Goal: Task Accomplishment & Management: Complete application form

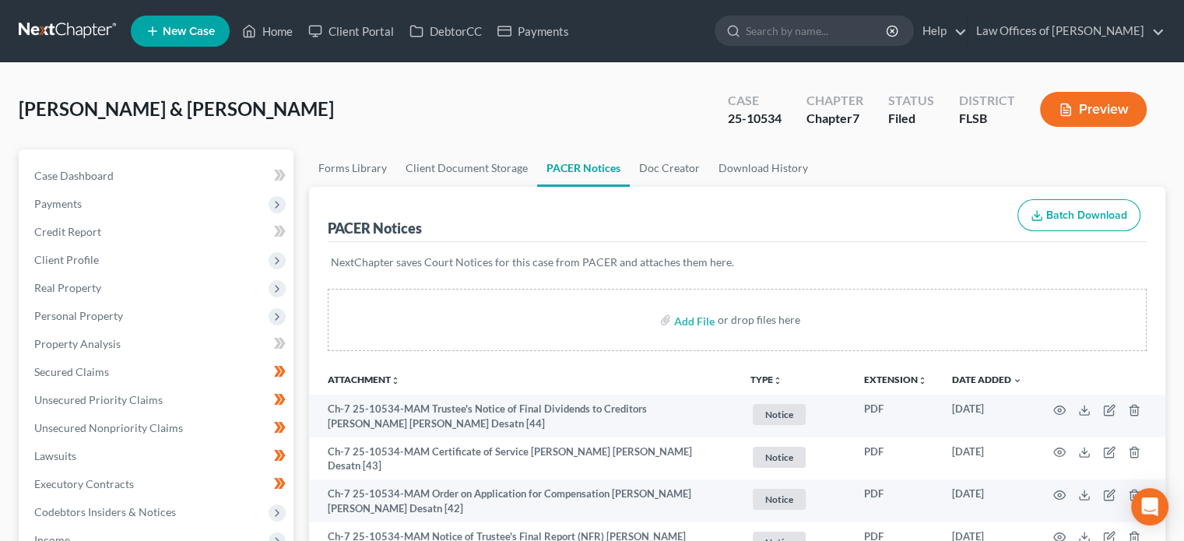
click at [40, 37] on link at bounding box center [69, 31] width 100 height 28
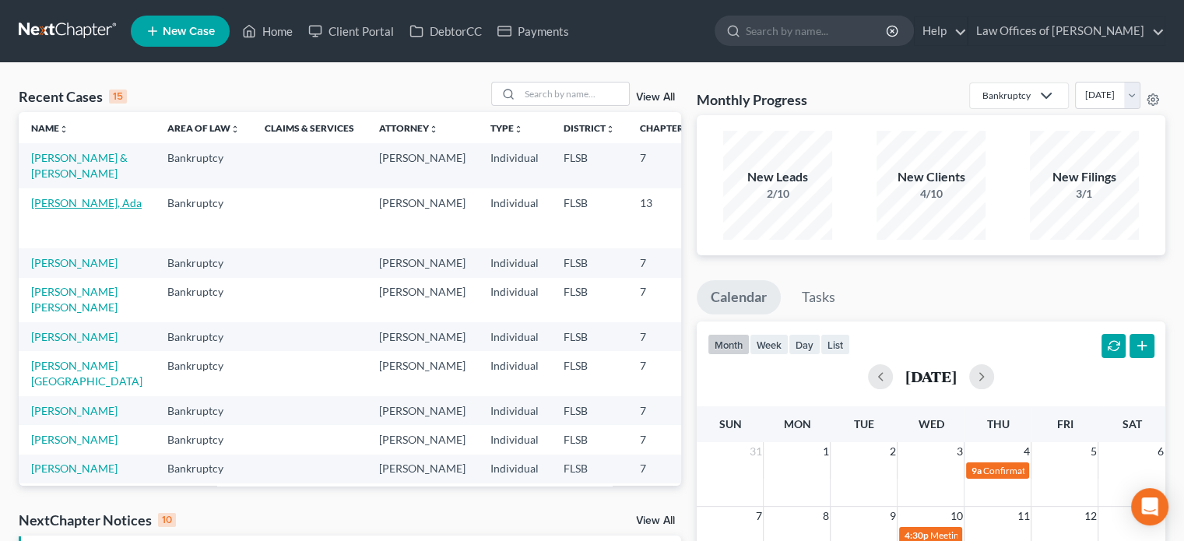
click at [47, 209] on link "Dubon Amador, Ada" at bounding box center [86, 202] width 111 height 13
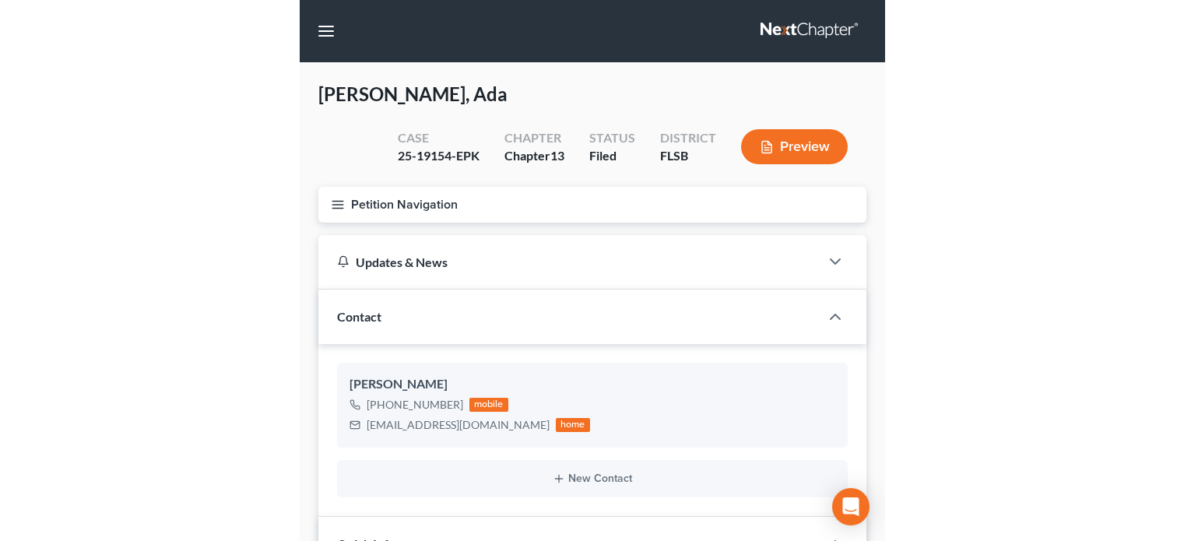
scroll to position [359, 0]
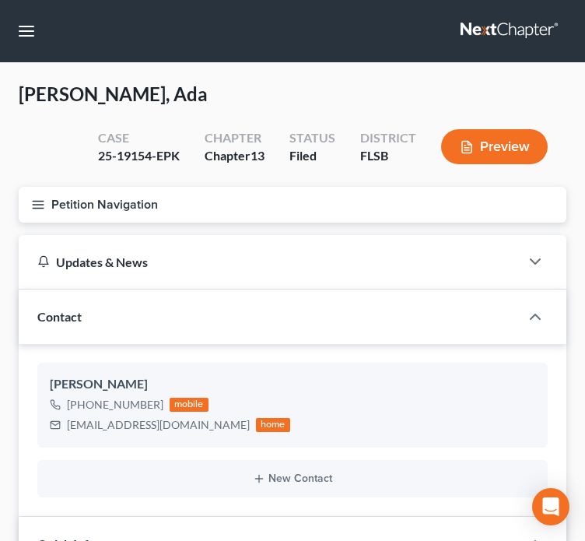
click at [37, 208] on line "button" at bounding box center [38, 208] width 11 height 0
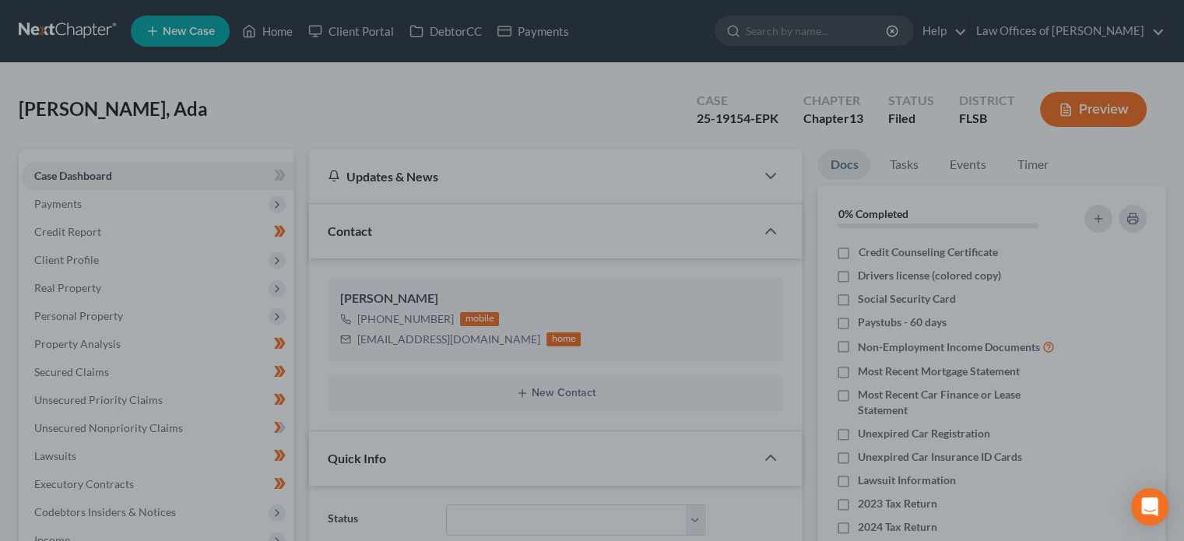
click at [291, 103] on div at bounding box center [592, 270] width 1184 height 541
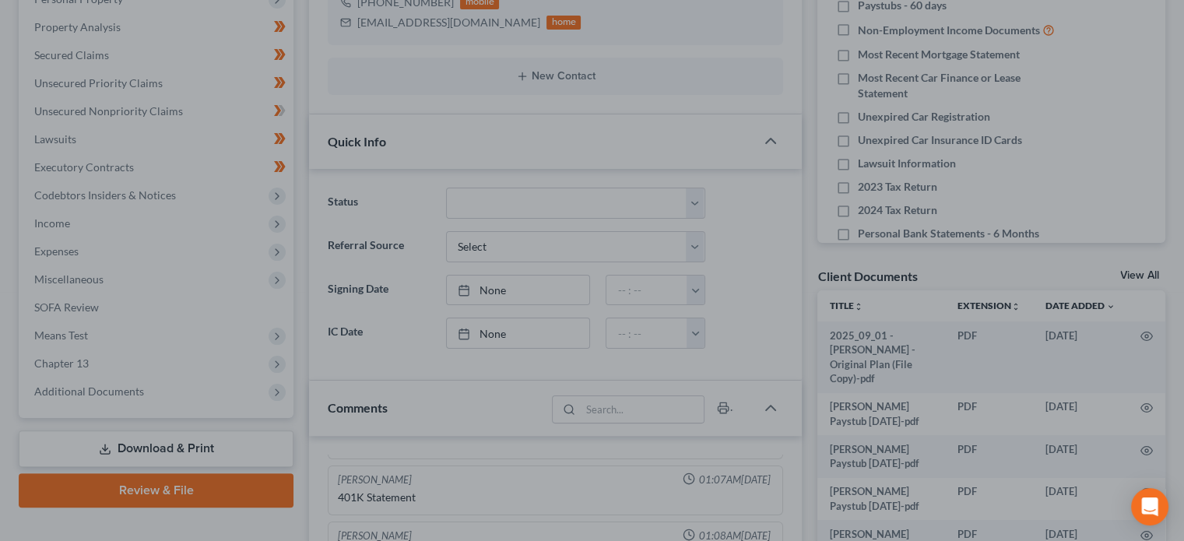
scroll to position [0, 0]
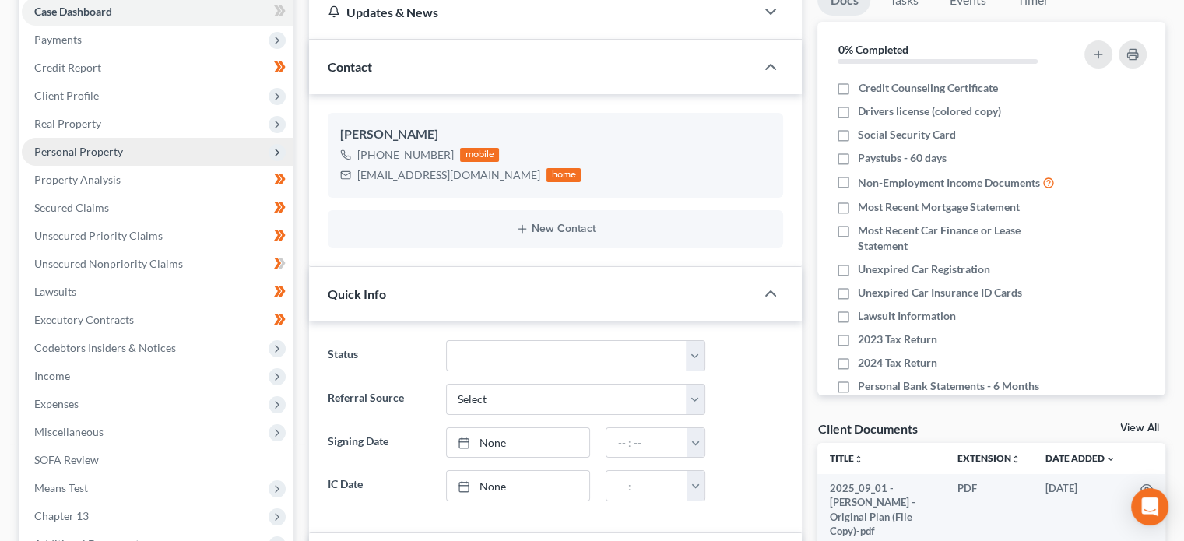
scroll to position [168, 0]
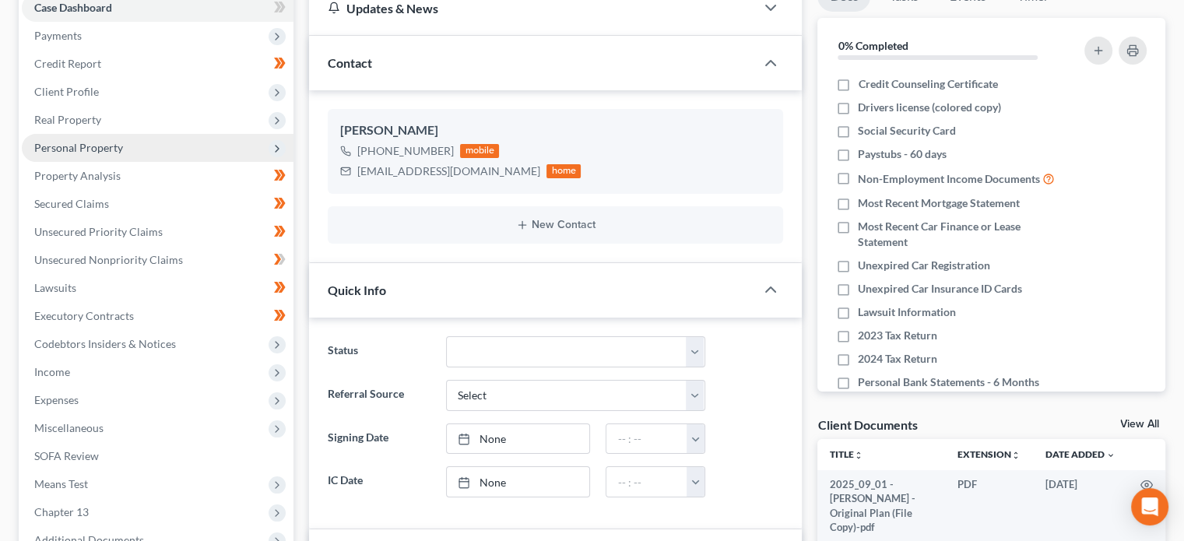
click at [199, 143] on span "Personal Property" at bounding box center [158, 148] width 272 height 28
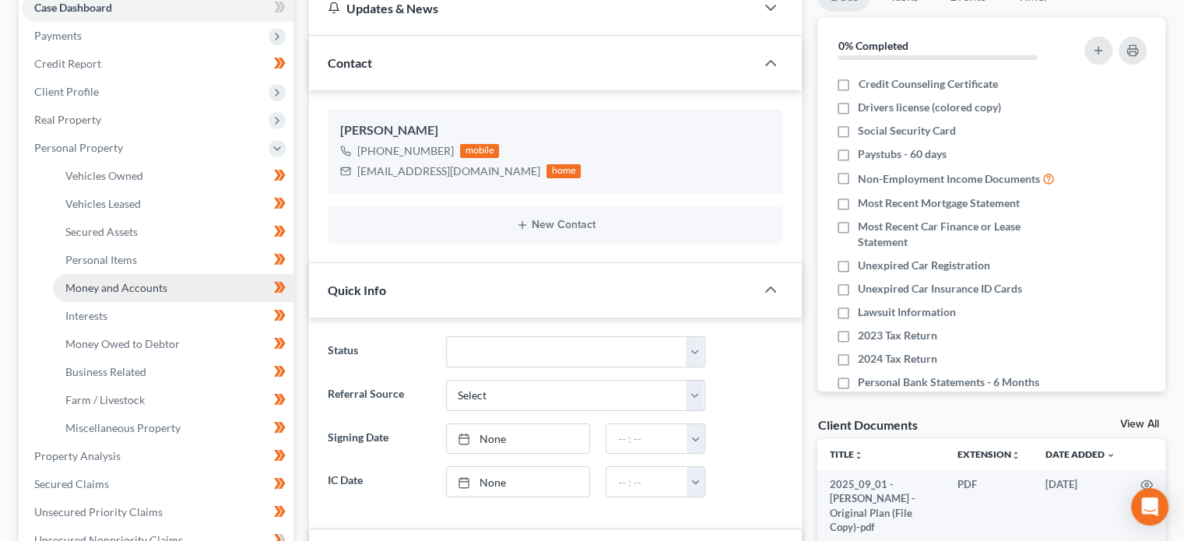
click at [139, 292] on span "Money and Accounts" at bounding box center [116, 287] width 102 height 13
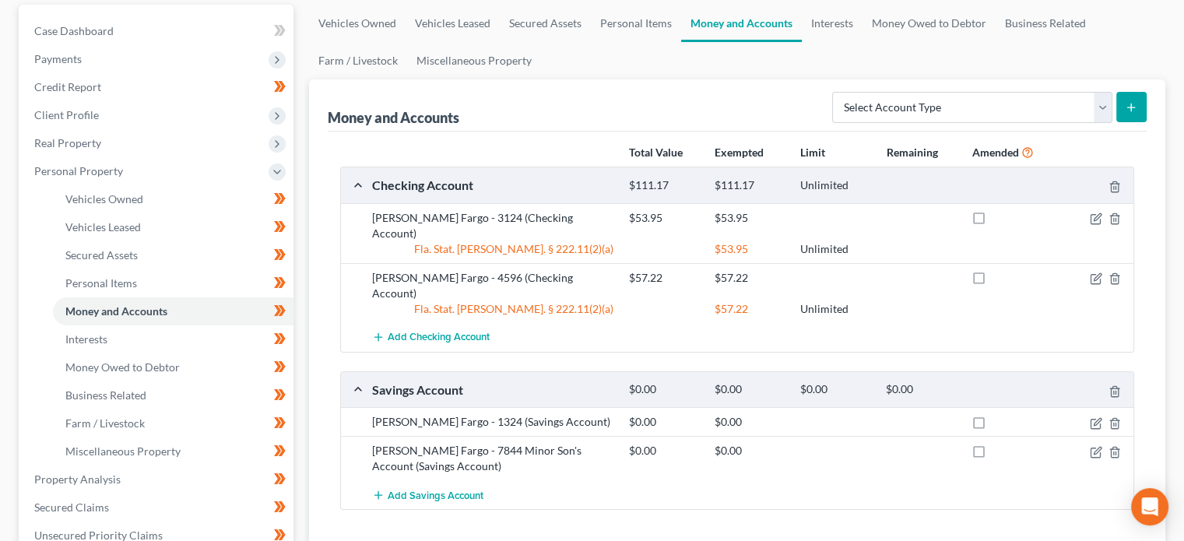
scroll to position [143, 0]
click at [442, 445] on div "Wells Fargo - 7844 Minor Son's Account (Savings Account)" at bounding box center [492, 460] width 257 height 31
drag, startPoint x: 465, startPoint y: 422, endPoint x: 430, endPoint y: 442, distance: 40.5
click at [430, 442] on div "Wells Fargo - 7844 Minor Son's Account (Savings Account) $0.00 $0.00" at bounding box center [737, 460] width 793 height 44
copy div "Minor Son's Account (Savings Account)"
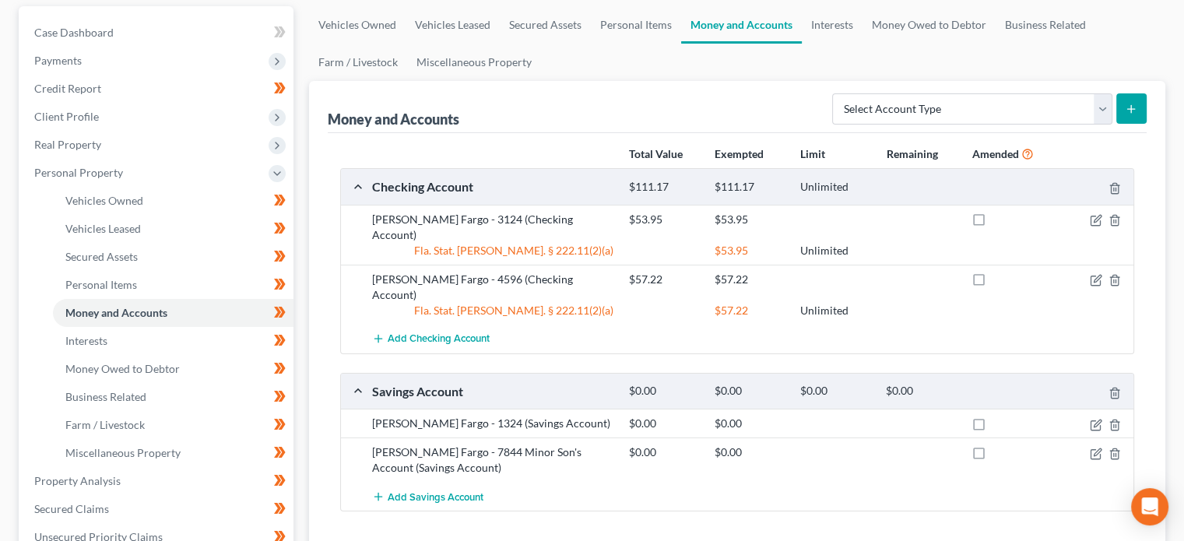
click at [401, 155] on div "Total Value Exempted Limit Remaining Amended" at bounding box center [737, 154] width 810 height 30
click at [318, 267] on div "Money and Accounts Select Account Type Brokerage Cash on Hand Certificates of D…" at bounding box center [737, 315] width 856 height 468
click at [193, 335] on link "Interests" at bounding box center [173, 341] width 241 height 28
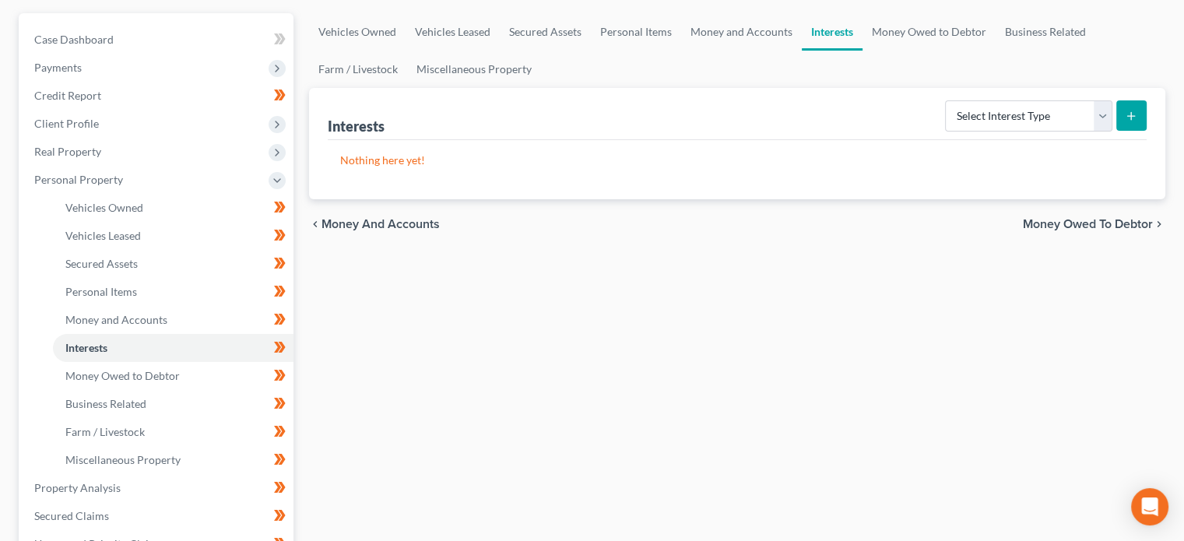
scroll to position [139, 0]
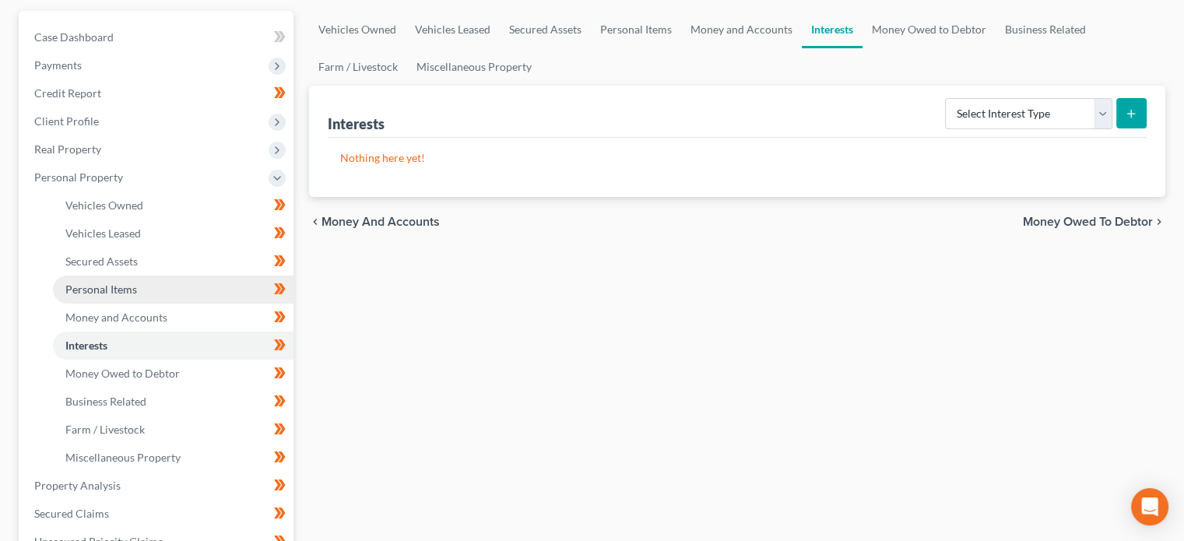
click at [141, 292] on link "Personal Items" at bounding box center [173, 290] width 241 height 28
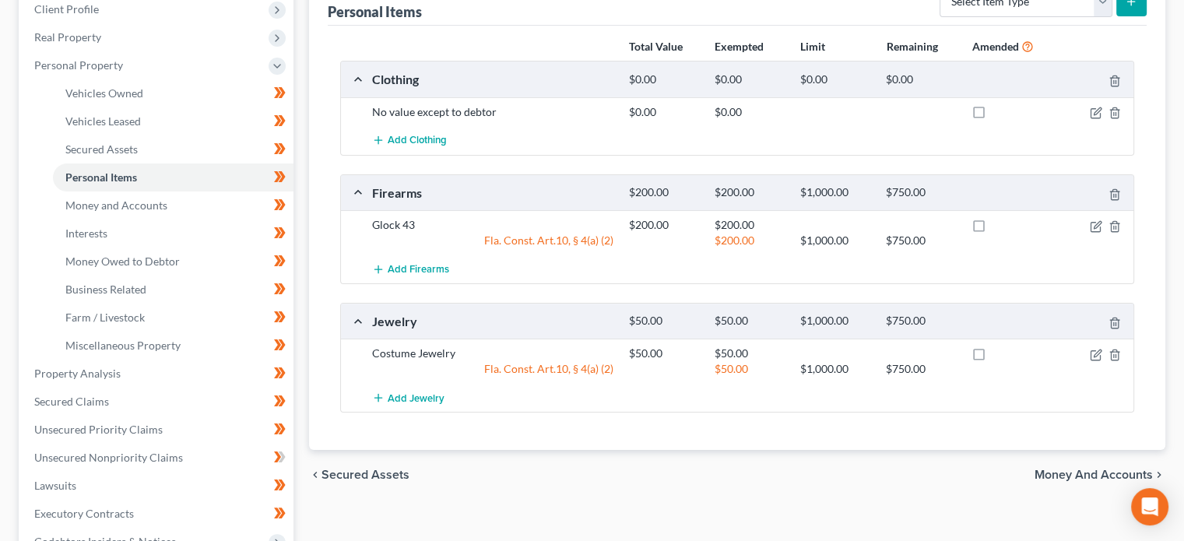
scroll to position [255, 0]
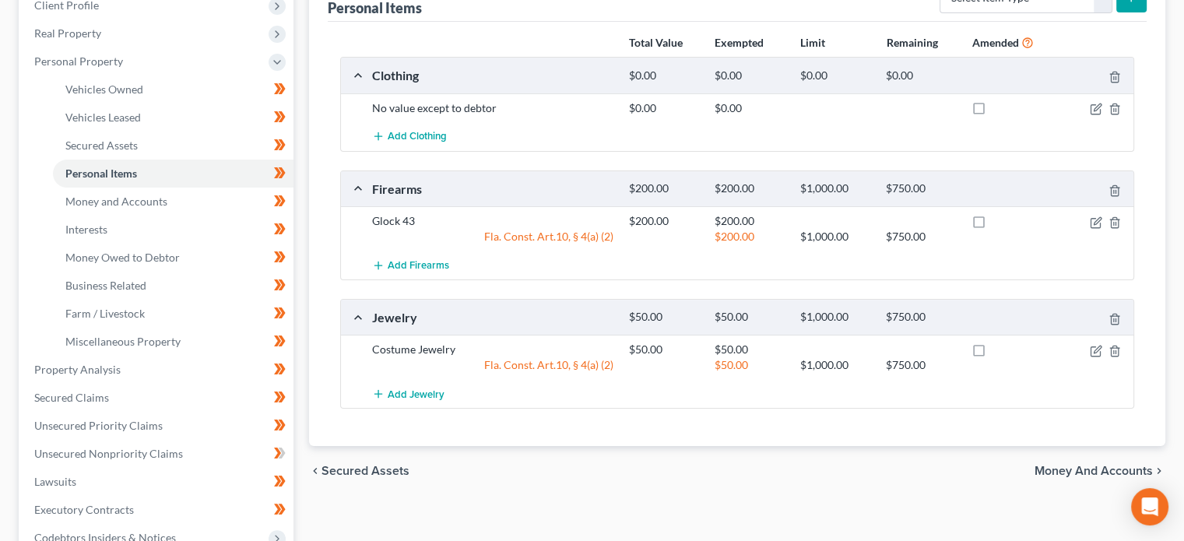
drag, startPoint x: 468, startPoint y: 15, endPoint x: 476, endPoint y: 22, distance: 11.1
click at [121, 98] on link "Vehicles Owned" at bounding box center [173, 90] width 241 height 28
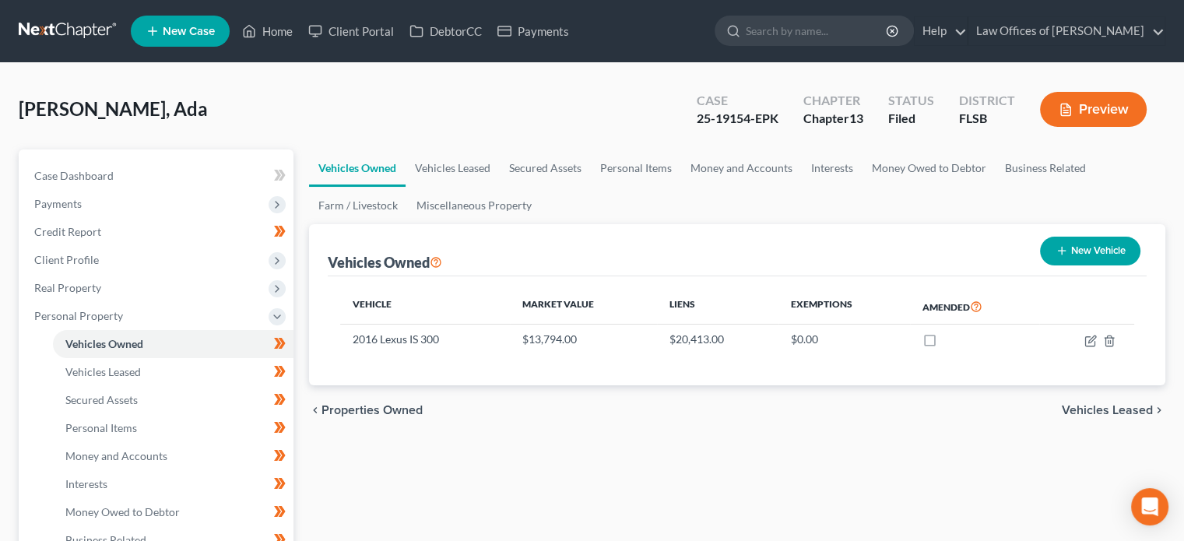
click at [427, 371] on div "Vehicle Market Value Liens Exemptions Amended 2016 Lexus IS 300 $13,794.00 $20,…" at bounding box center [737, 330] width 819 height 109
click at [1091, 337] on icon "button" at bounding box center [1091, 339] width 7 height 7
select select "0"
select select "10"
select select "2"
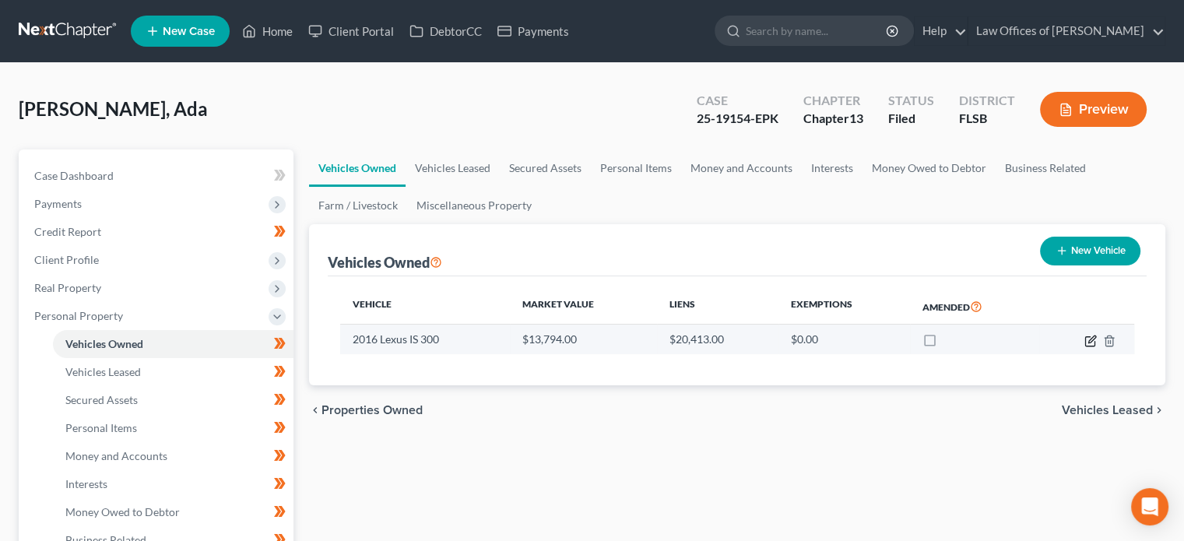
select select "0"
select select "42"
select select "0"
select select "4"
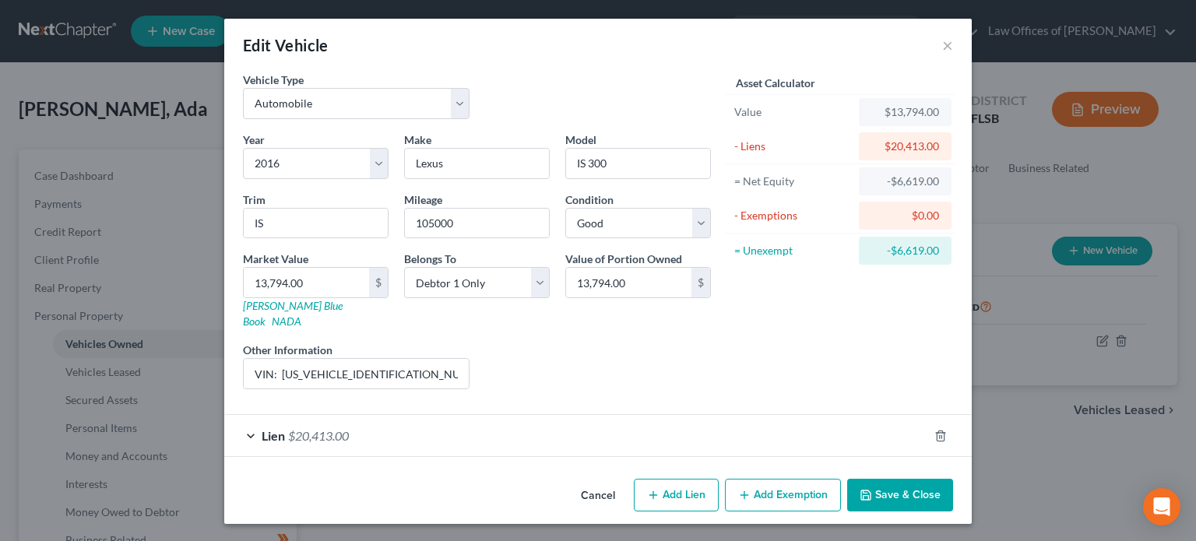
click at [401, 415] on div "Lien $20,413.00" at bounding box center [576, 435] width 704 height 41
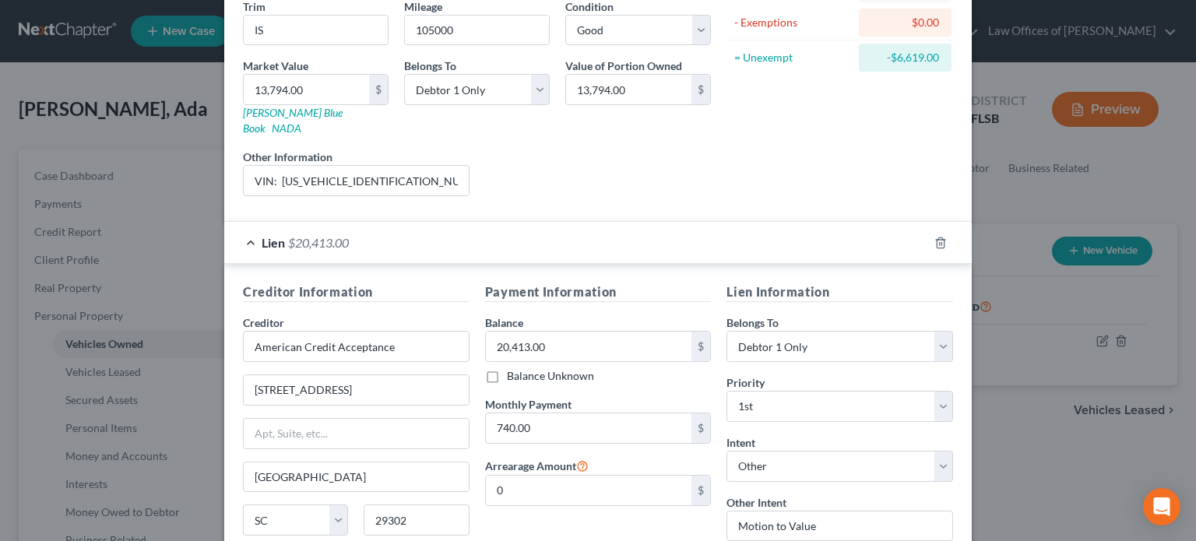
scroll to position [195, 0]
click at [1055, 356] on div "Edit Vehicle × Vehicle Type Select Automobile Truck Trailer Watercraft Aircraft…" at bounding box center [598, 270] width 1196 height 541
click at [346, 164] on input "VIN: JTHCM1D24G5002560" at bounding box center [356, 179] width 225 height 30
click at [409, 220] on div "Lien $20,413.00" at bounding box center [576, 240] width 704 height 41
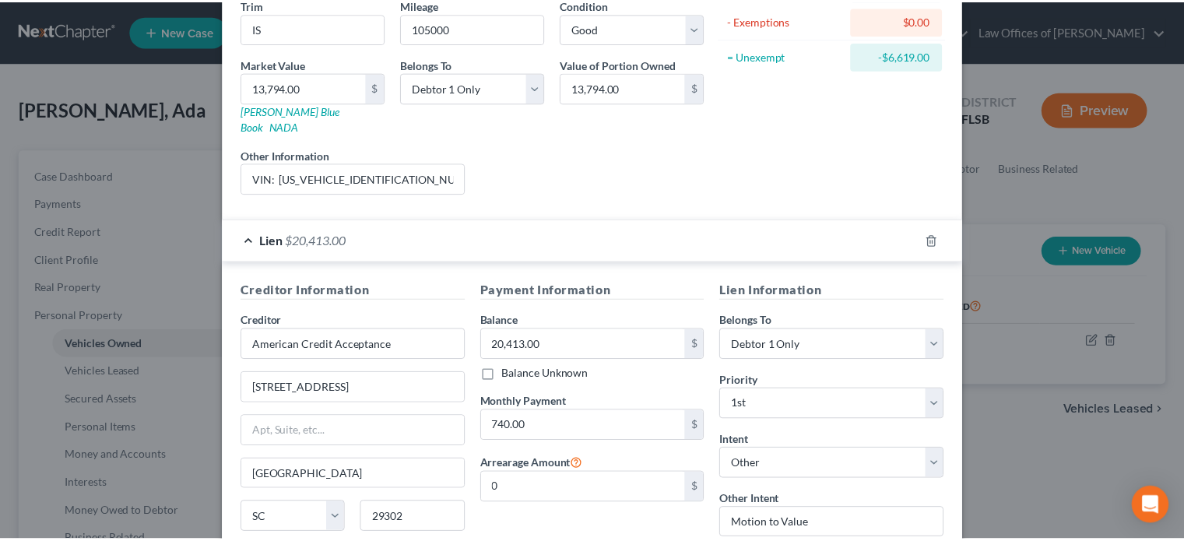
scroll to position [0, 0]
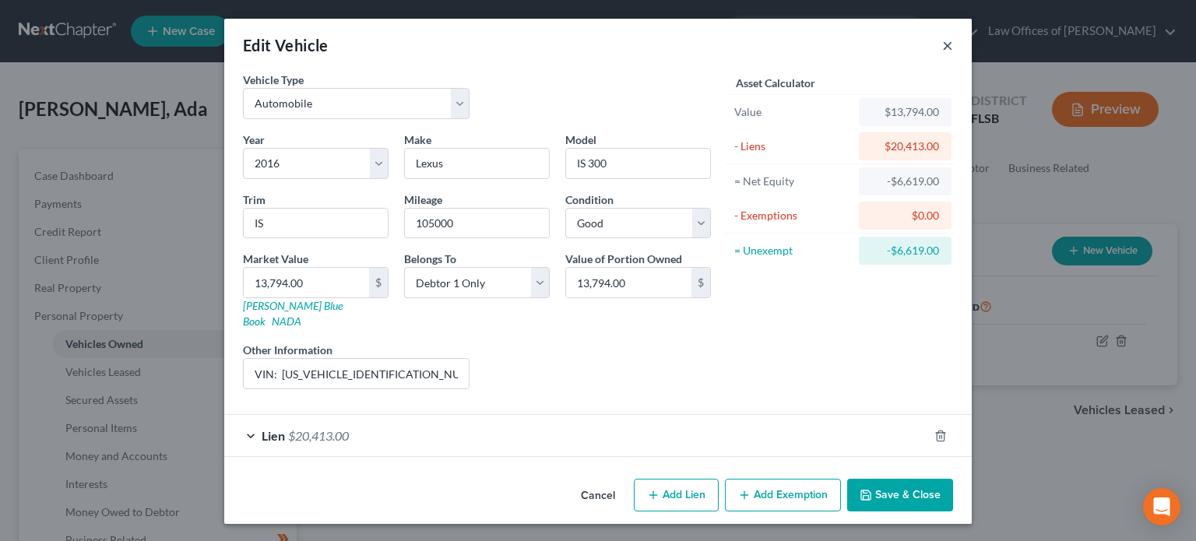
click at [947, 51] on button "×" at bounding box center [947, 45] width 11 height 19
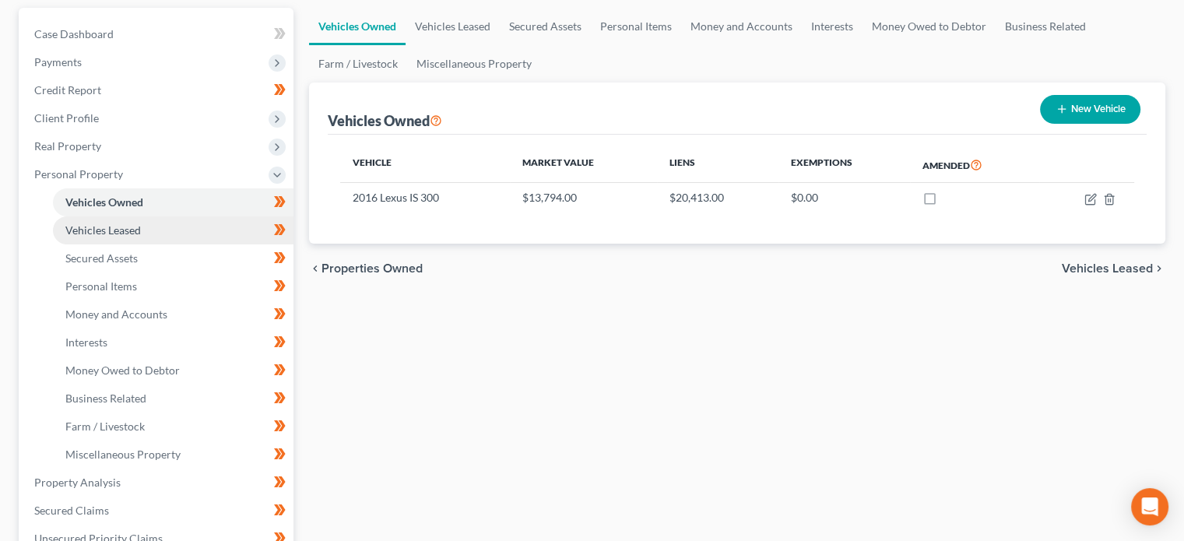
scroll to position [142, 0]
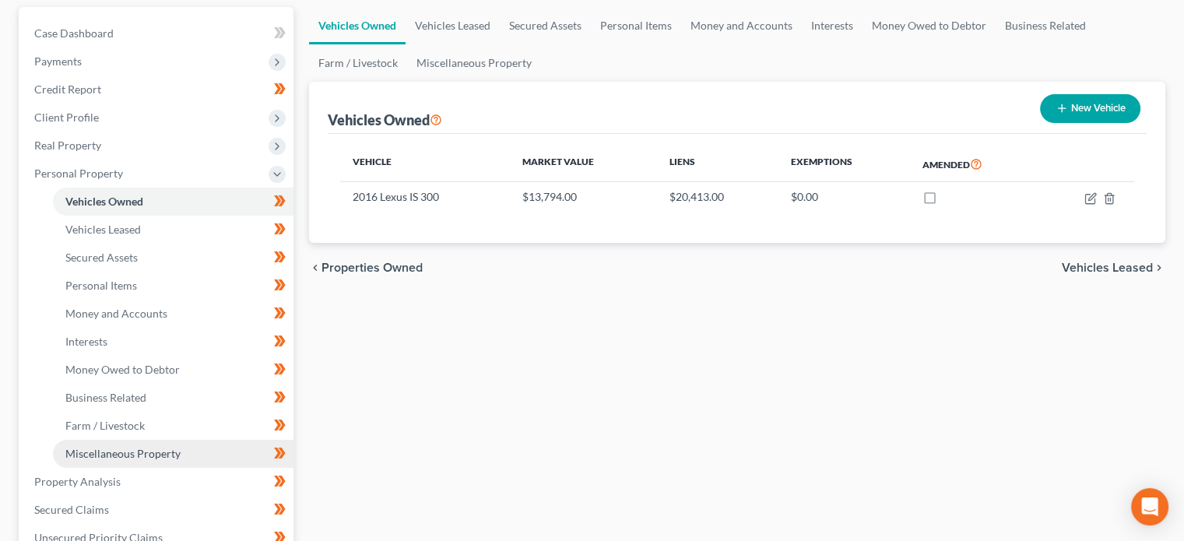
click at [123, 450] on span "Miscellaneous Property" at bounding box center [122, 453] width 115 height 13
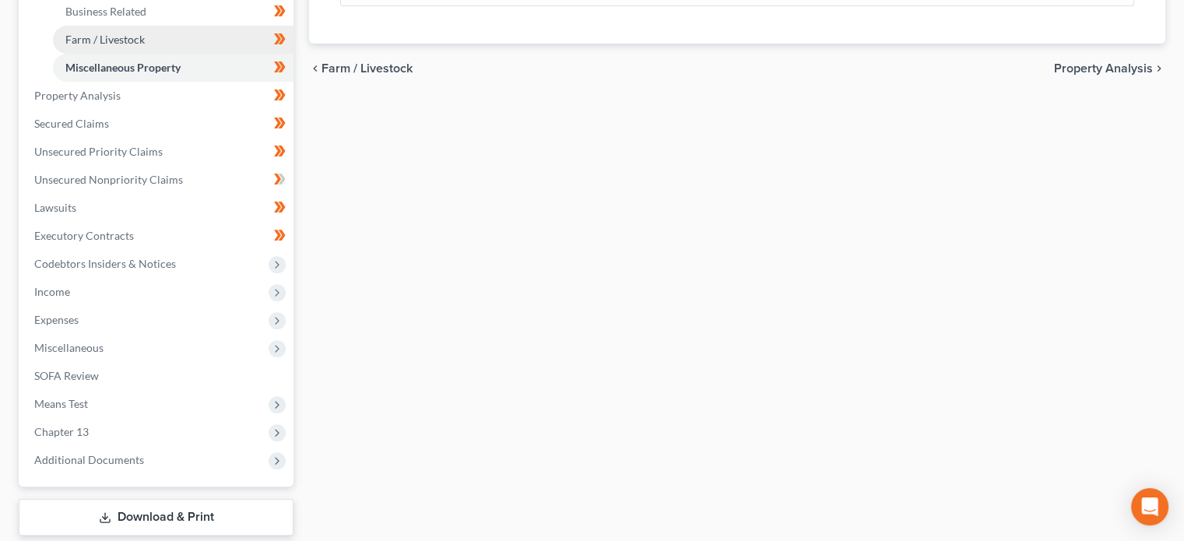
scroll to position [529, 0]
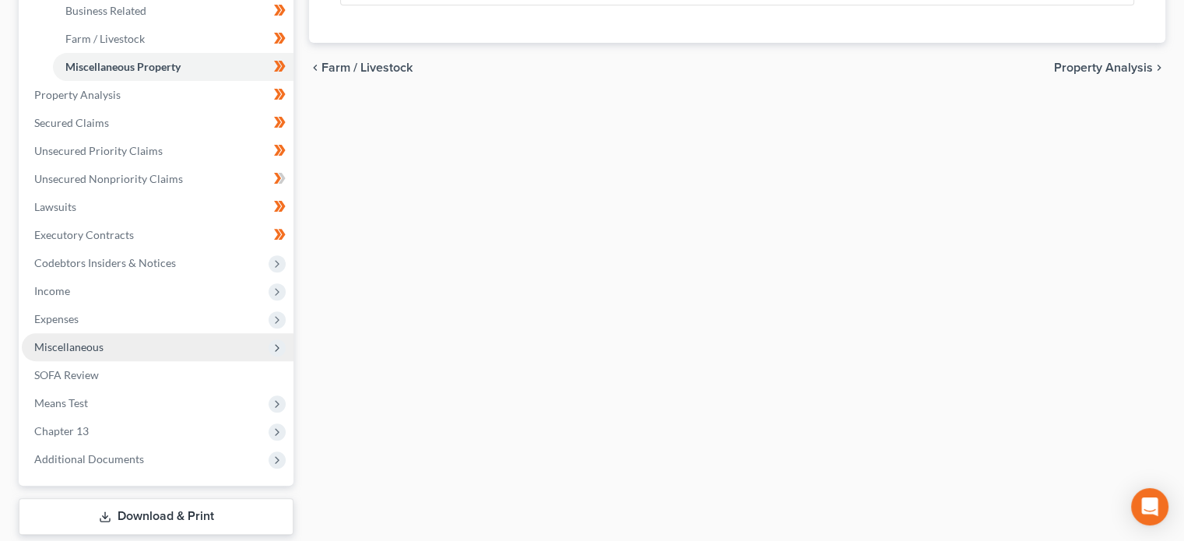
click at [63, 348] on span "Miscellaneous" at bounding box center [68, 346] width 69 height 13
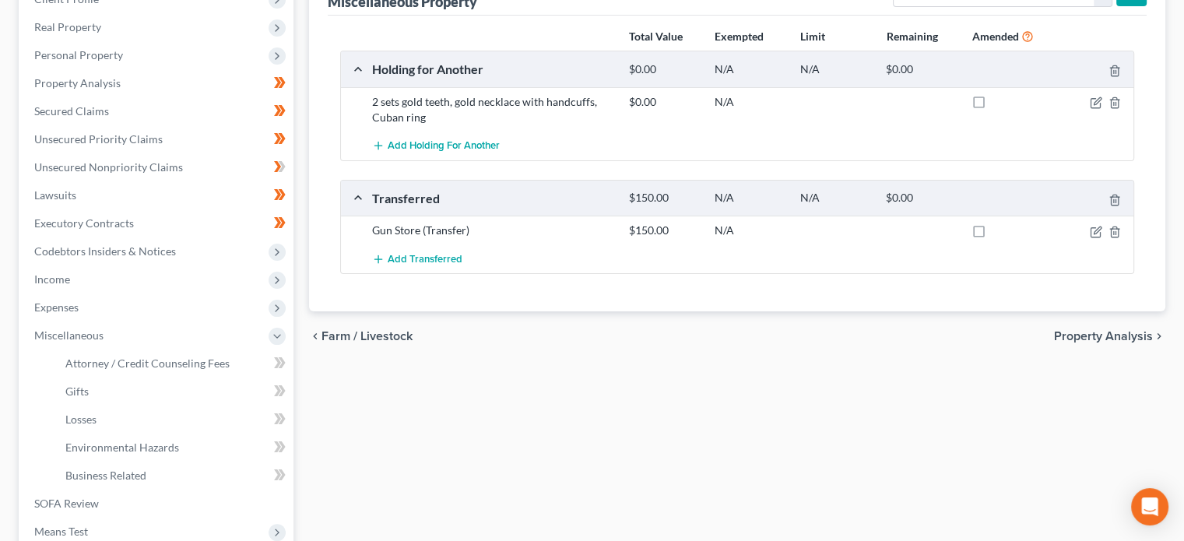
scroll to position [258, 0]
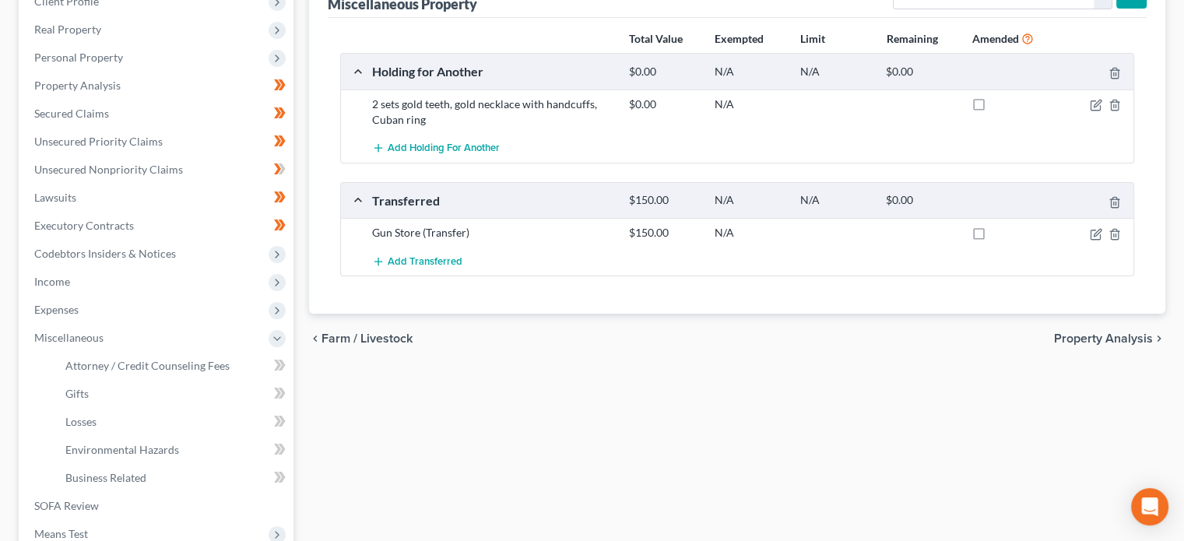
click at [387, 374] on div "Vehicles Owned Vehicles Leased Secured Assets Personal Items Money and Accounts…" at bounding box center [737, 298] width 872 height 815
click at [392, 411] on div "Vehicles Owned Vehicles Leased Secured Assets Personal Items Money and Accounts…" at bounding box center [737, 298] width 872 height 815
click at [76, 308] on span "Expenses" at bounding box center [56, 309] width 44 height 13
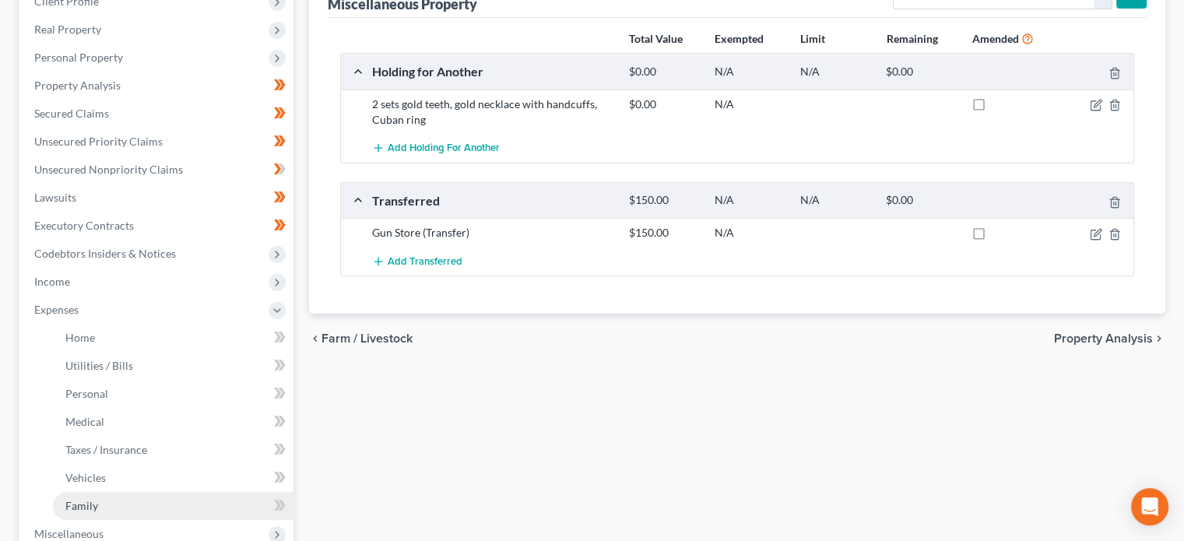
click at [91, 508] on span "Family" at bounding box center [81, 505] width 33 height 13
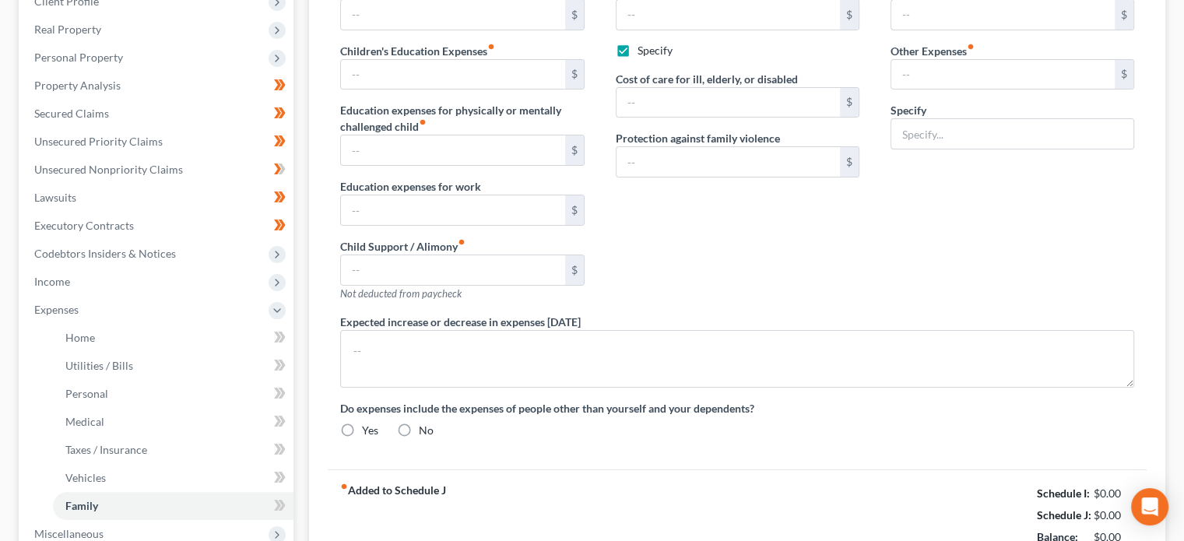
type input "400.00"
type input "0.00"
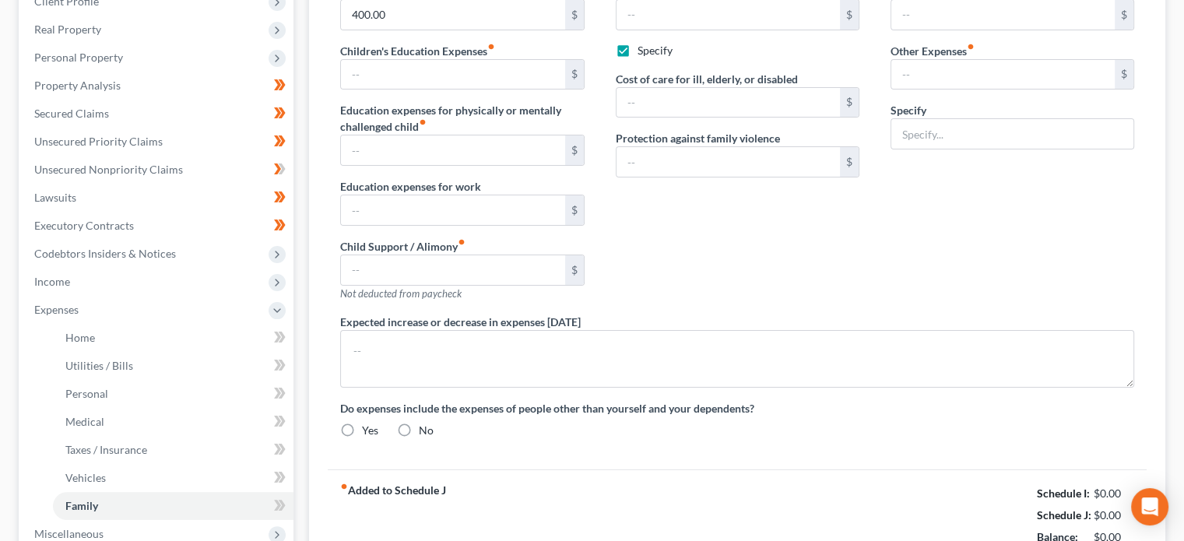
type input "150.00"
checkbox input "true"
type input "0.00"
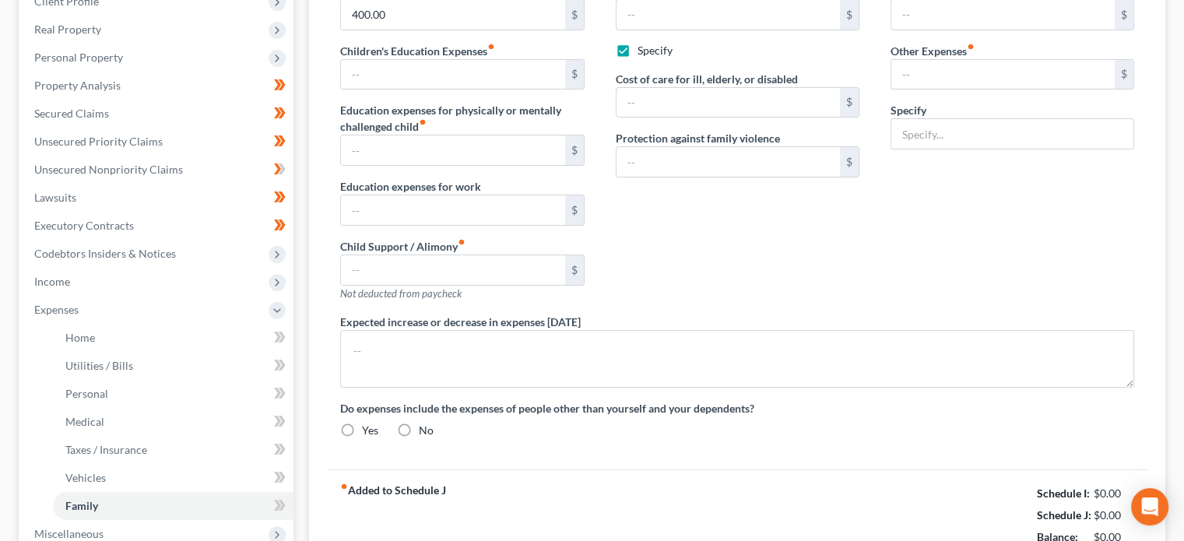
type input "0.00"
type textarea "no"
radio input "true"
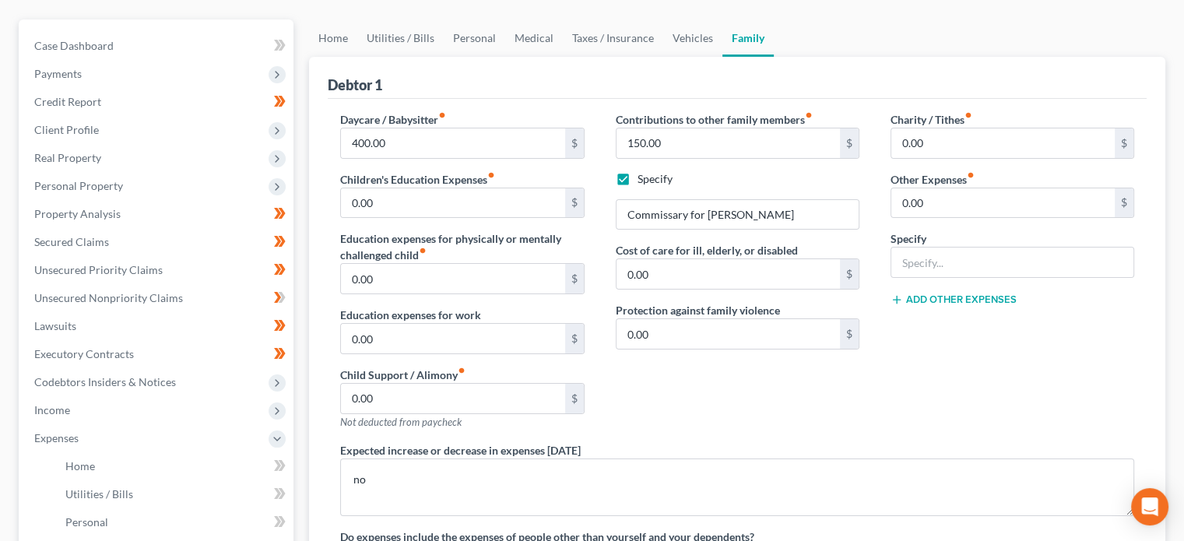
scroll to position [131, 0]
click at [449, 83] on div "Debtor 1" at bounding box center [737, 77] width 819 height 42
click at [771, 221] on input "Commissary for Alex" at bounding box center [738, 214] width 242 height 30
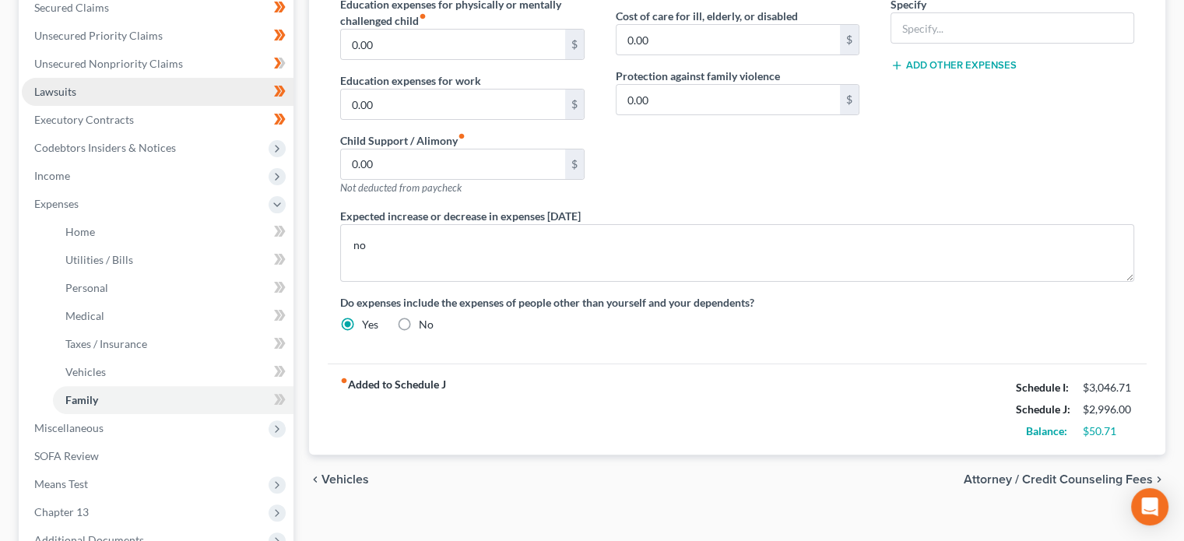
scroll to position [366, 0]
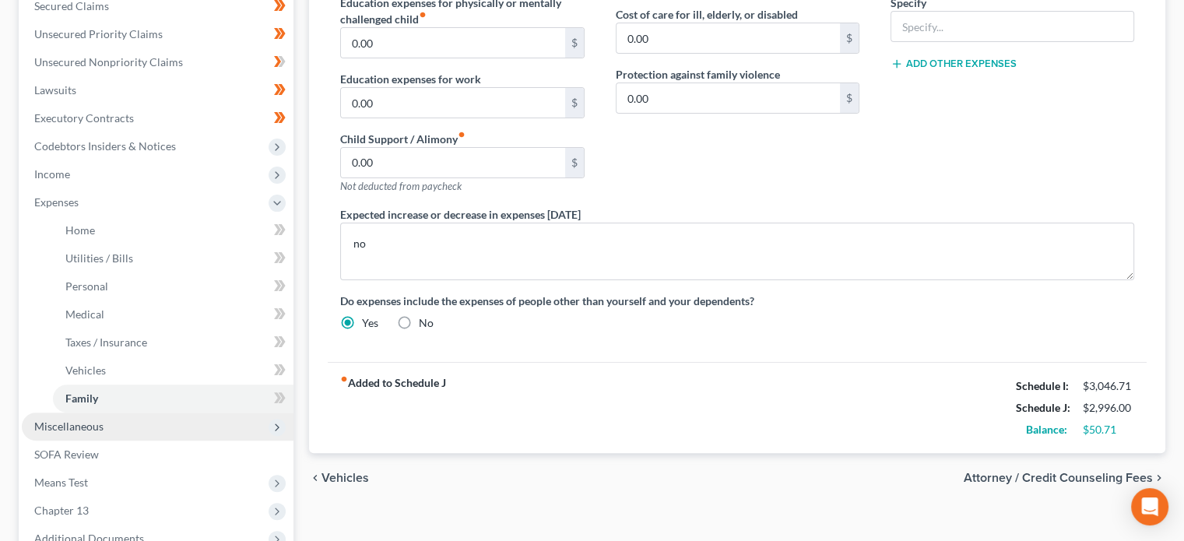
click at [96, 420] on span "Miscellaneous" at bounding box center [68, 426] width 69 height 13
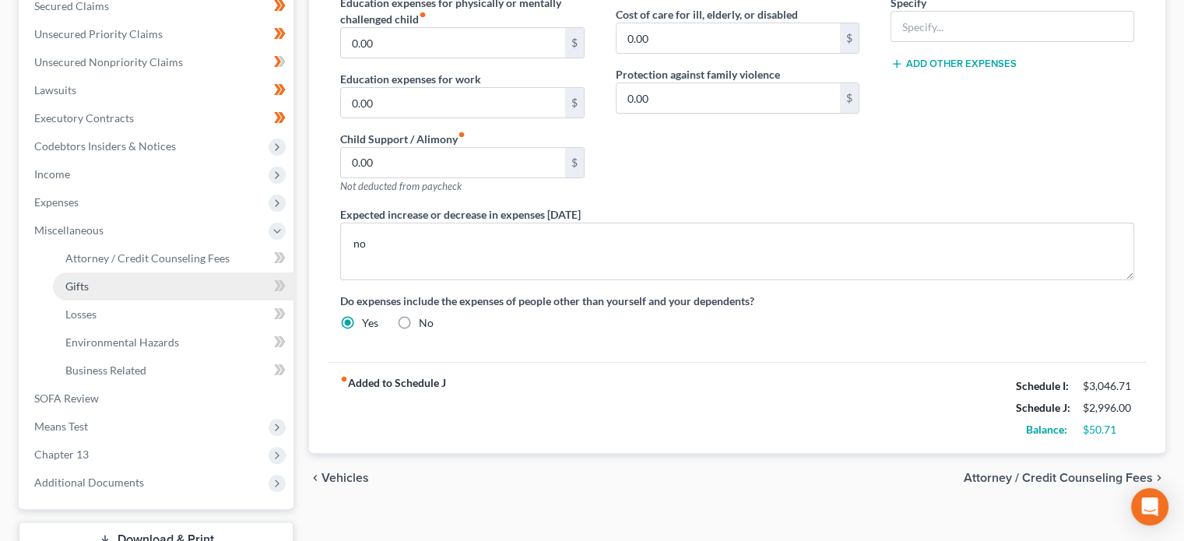
click at [193, 286] on link "Gifts" at bounding box center [173, 286] width 241 height 28
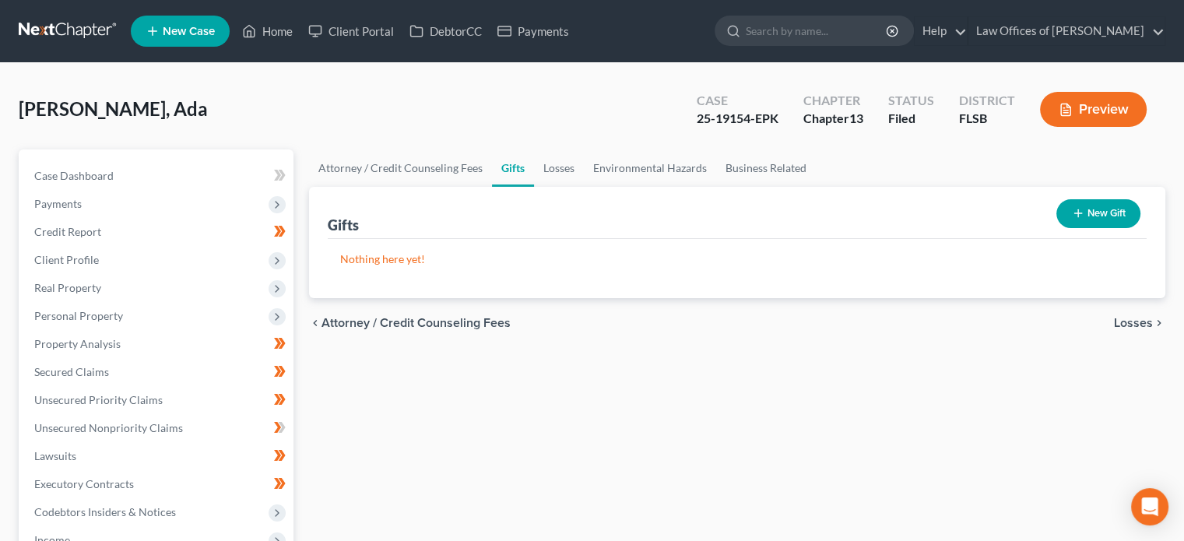
click at [900, 217] on div "Gifts New Gift" at bounding box center [737, 213] width 819 height 52
click at [93, 111] on span "Dubon Amador, Ada" at bounding box center [113, 108] width 189 height 23
click at [84, 174] on span "Case Dashboard" at bounding box center [73, 175] width 79 height 13
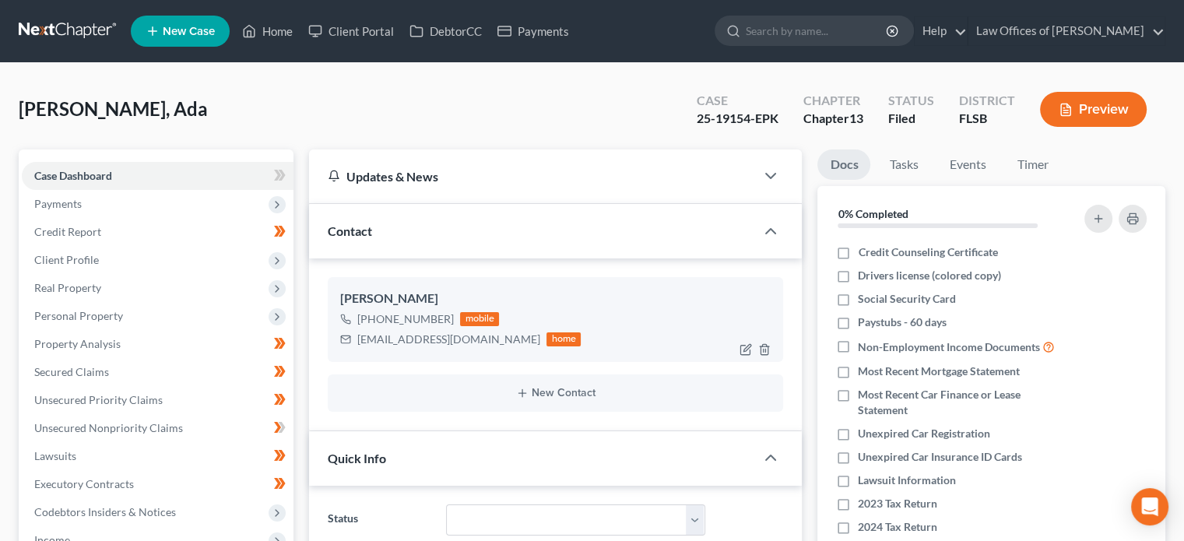
scroll to position [359, 0]
click at [400, 339] on div "chynaamador97@icloud.com" at bounding box center [448, 340] width 183 height 16
copy div "chynaamador97@icloud.com"
